Goal: Task Accomplishment & Management: Complete application form

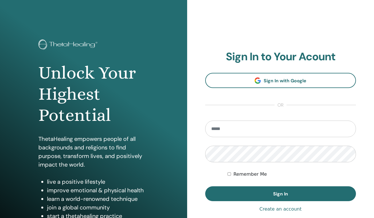
type input "*"
type input "**********"
click at [280, 194] on button "Sign In" at bounding box center [280, 194] width 151 height 15
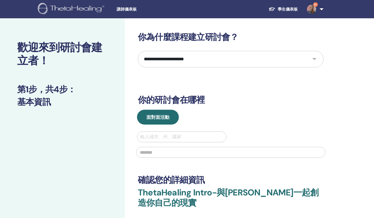
select select "**"
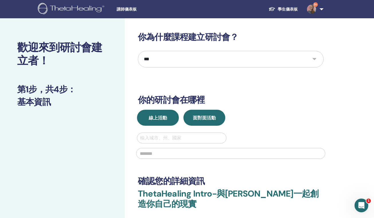
click at [156, 118] on span "線上活動" at bounding box center [158, 118] width 18 height 6
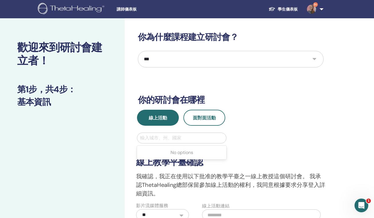
click at [167, 135] on div at bounding box center [181, 138] width 83 height 8
type input "*"
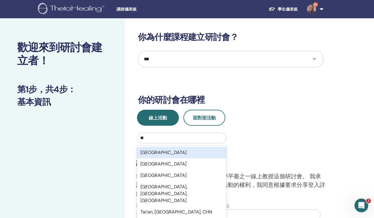
type input "***"
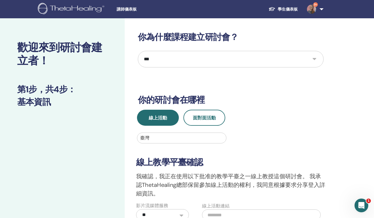
click at [214, 164] on h3 "線上教學平臺確認" at bounding box center [230, 162] width 189 height 10
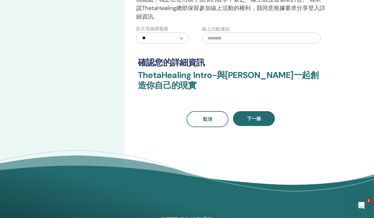
scroll to position [189, 0]
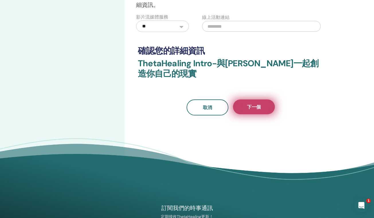
click at [265, 106] on button "下一個" at bounding box center [254, 107] width 42 height 15
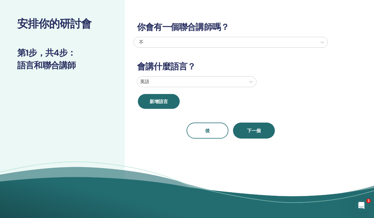
scroll to position [0, 0]
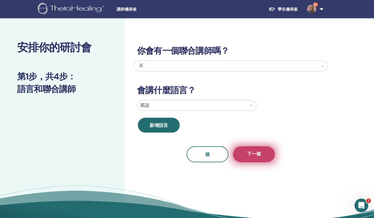
click at [252, 157] on button "下一個" at bounding box center [254, 155] width 42 height 16
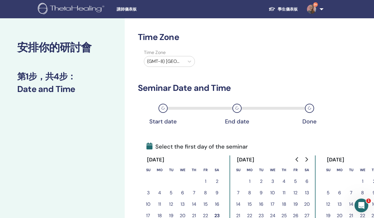
scroll to position [0, 0]
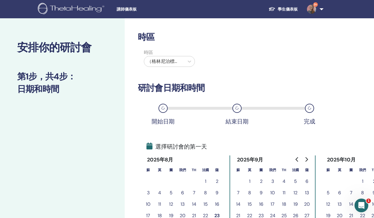
click at [252, 134] on div "時區 時區 （格林尼治標準時間-8）美國/阿拉斯加 研討會日期和時間 開始日期 結束日期 完成 選擇研討會的第一天 2025年8月 蘇 莫 圖 我們 TH 法…" at bounding box center [230, 155] width 185 height 247
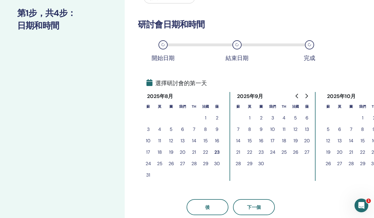
scroll to position [65, 0]
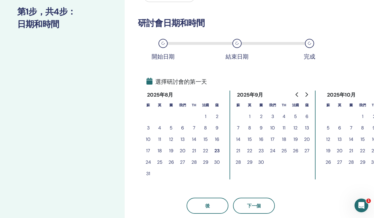
click at [217, 151] on button "23" at bounding box center [216, 150] width 11 height 11
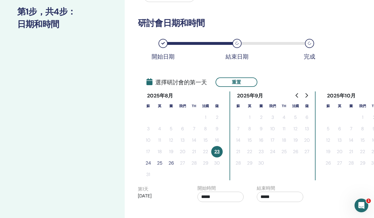
click at [174, 163] on button "26" at bounding box center [170, 163] width 11 height 11
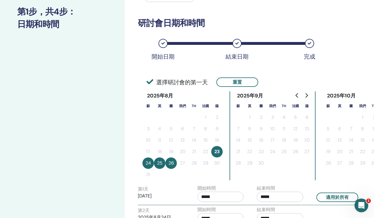
click at [358, 49] on div "時區 時區 （格林尼治標準時間-8）美國/阿拉斯加 研討會日期和時間 開始日期 結束日期 完成 選擇研討會的第一天 重置 2025年8月 蘇 莫 圖 我們 T…" at bounding box center [249, 166] width 249 height 426
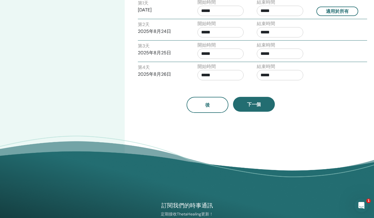
scroll to position [252, 0]
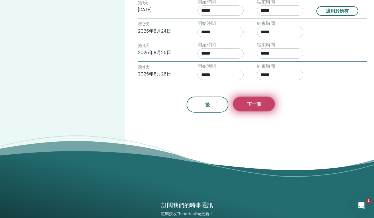
click at [263, 111] on button "下一個" at bounding box center [254, 104] width 42 height 15
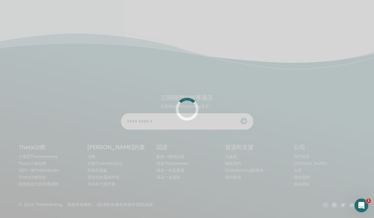
scroll to position [137, 0]
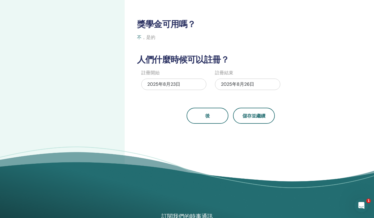
click at [257, 62] on h3 "人們什麼時候可以註冊？" at bounding box center [230, 60] width 194 height 10
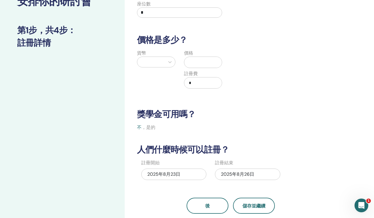
scroll to position [46, 0]
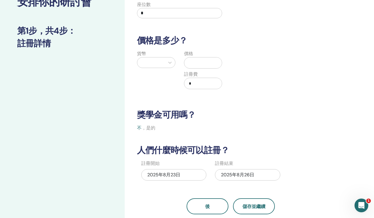
click at [151, 17] on input "*" at bounding box center [179, 13] width 85 height 10
type input "*"
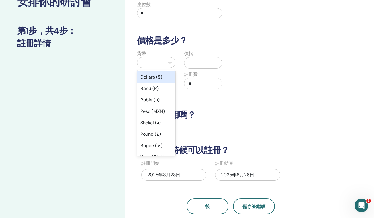
click at [158, 62] on div at bounding box center [151, 63] width 22 height 8
click at [158, 75] on div "美元（$）" at bounding box center [156, 77] width 38 height 11
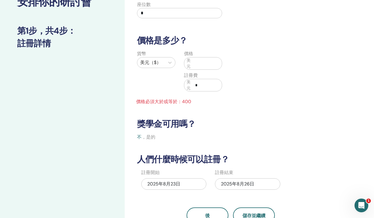
click at [207, 68] on input "text" at bounding box center [207, 63] width 29 height 11
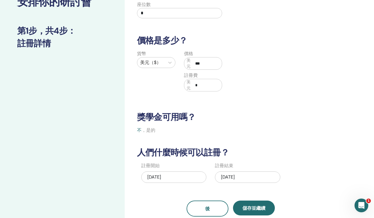
type input "***"
click at [204, 89] on input "*" at bounding box center [207, 85] width 29 height 11
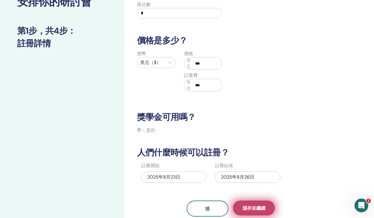
type input "***"
click at [258, 208] on span "儲存並繼續" at bounding box center [253, 209] width 23 height 6
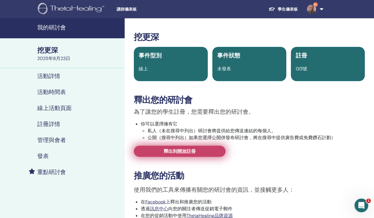
click at [197, 151] on link "釋出到開放註冊" at bounding box center [180, 151] width 92 height 11
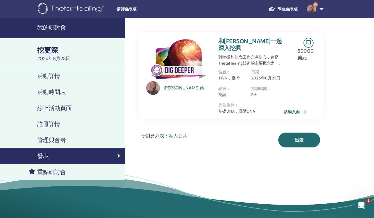
click at [183, 137] on span "公共" at bounding box center [182, 136] width 9 height 6
click at [303, 112] on link "活動頁面" at bounding box center [296, 112] width 25 height 9
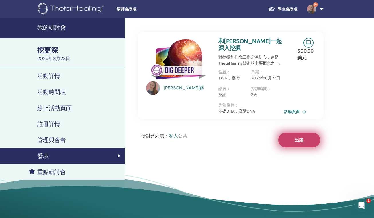
click at [297, 146] on button "出版" at bounding box center [299, 140] width 42 height 15
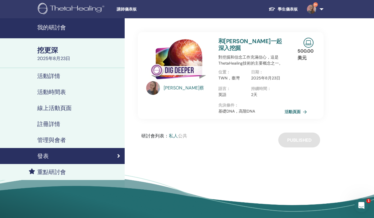
click at [298, 108] on link "活動頁面" at bounding box center [296, 112] width 25 height 9
